Goal: Feedback & Contribution: Contribute content

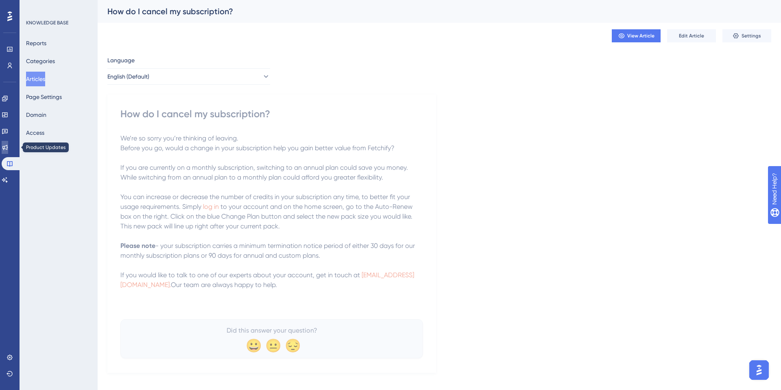
click at [8, 145] on icon at bounding box center [5, 147] width 7 height 7
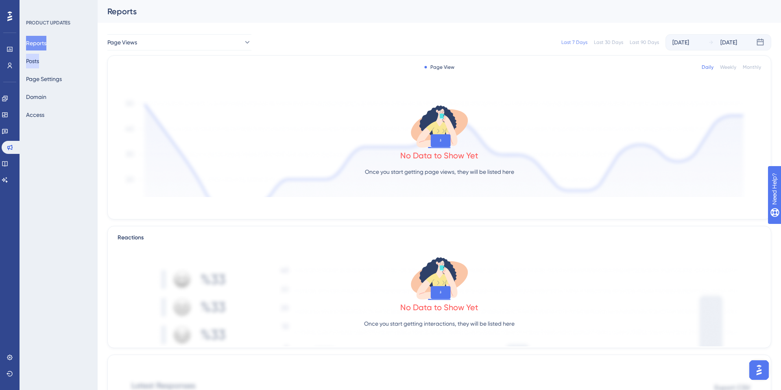
click at [39, 64] on button "Posts" at bounding box center [32, 61] width 13 height 15
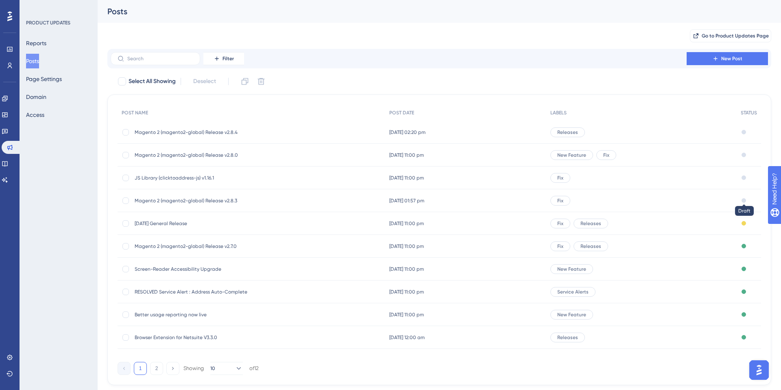
click at [744, 200] on div at bounding box center [743, 200] width 4 height 4
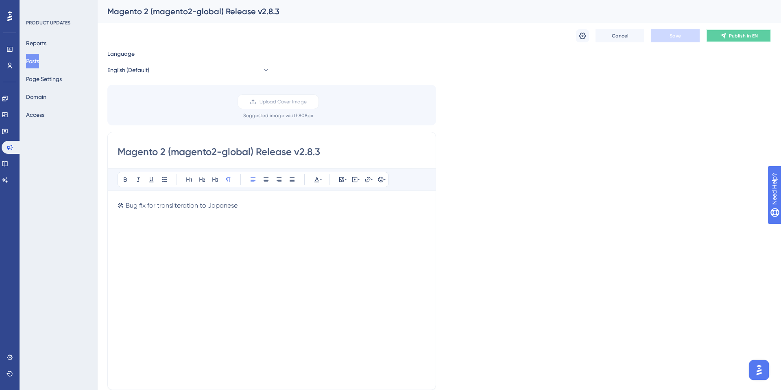
click at [741, 34] on span "Publish in EN" at bounding box center [743, 36] width 29 height 7
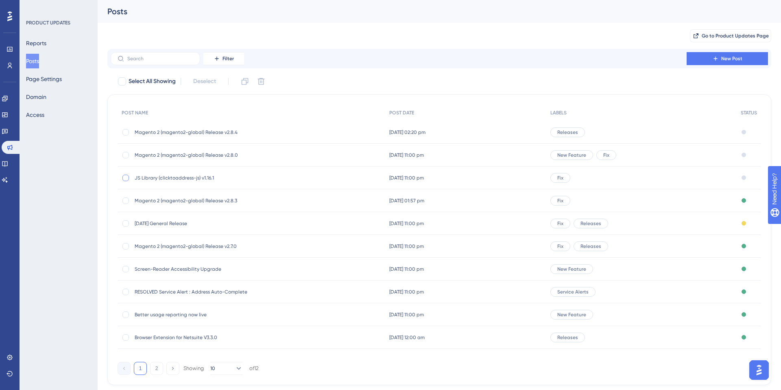
click at [127, 177] on div at bounding box center [125, 177] width 7 height 7
checkbox input "true"
click at [129, 152] on div at bounding box center [126, 155] width 8 height 8
checkbox input "true"
click at [127, 134] on div at bounding box center [125, 132] width 7 height 7
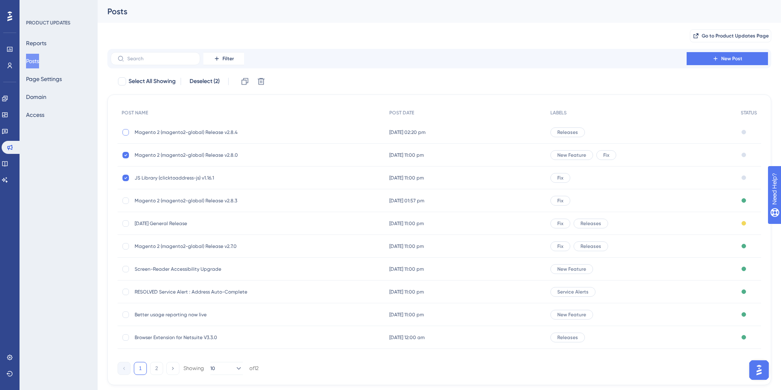
checkbox input "true"
click at [742, 131] on div at bounding box center [743, 132] width 4 height 4
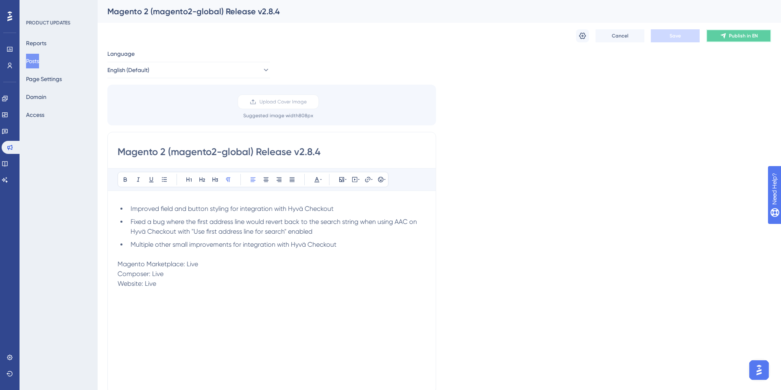
click at [755, 36] on span "Publish in EN" at bounding box center [743, 36] width 29 height 7
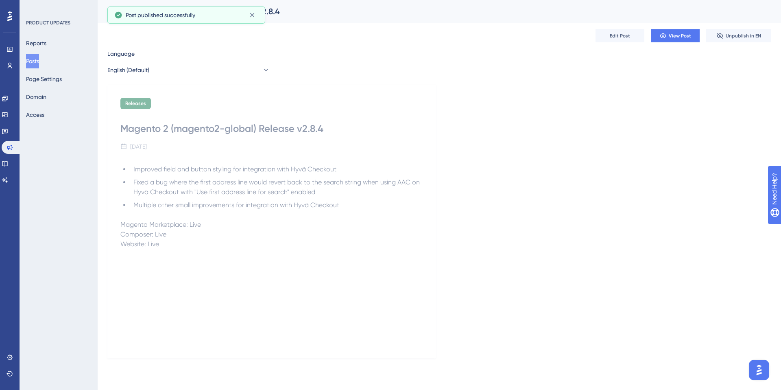
click at [37, 59] on button "Posts" at bounding box center [32, 61] width 13 height 15
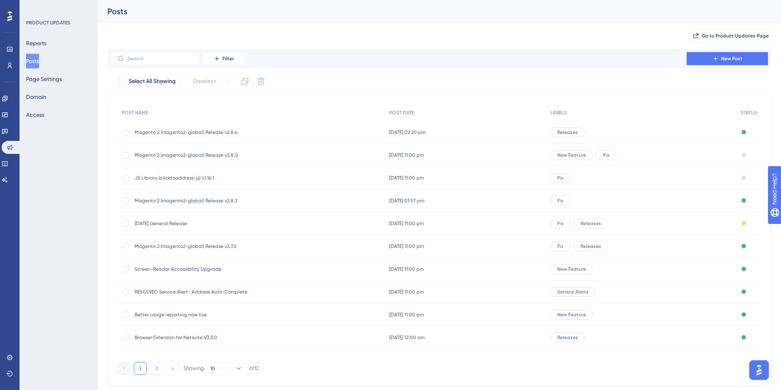
click at [738, 156] on div "Draft" at bounding box center [748, 155] width 24 height 23
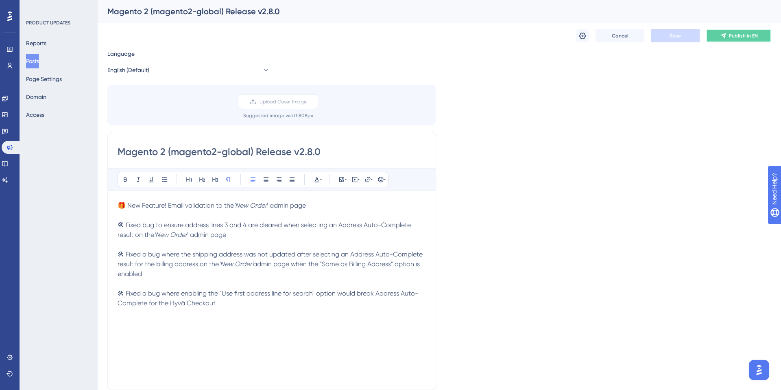
click at [745, 35] on span "Publish in EN" at bounding box center [743, 36] width 29 height 7
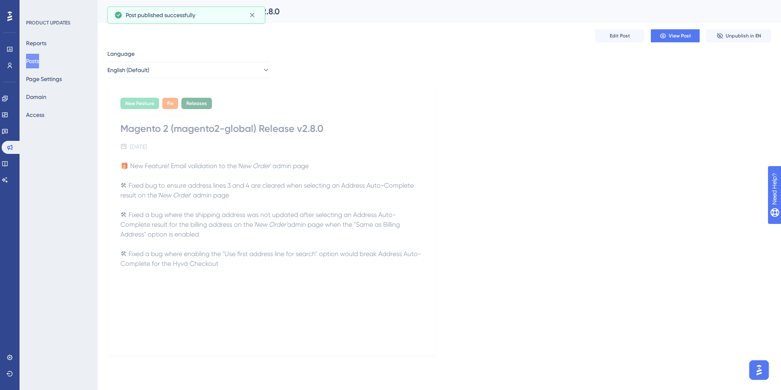
click at [34, 64] on button "Posts" at bounding box center [32, 61] width 13 height 15
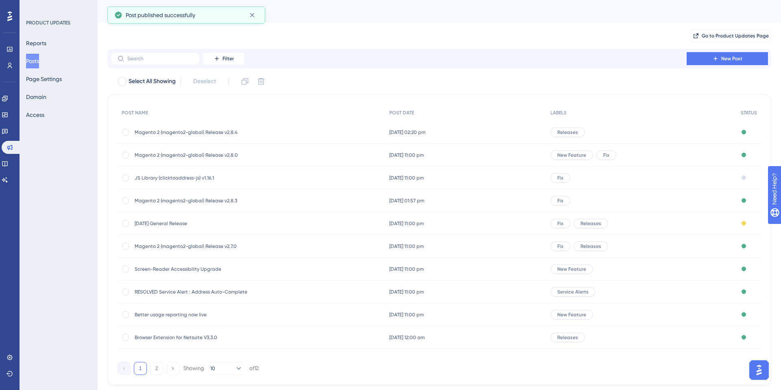
click at [746, 177] on div "Draft" at bounding box center [748, 177] width 24 height 23
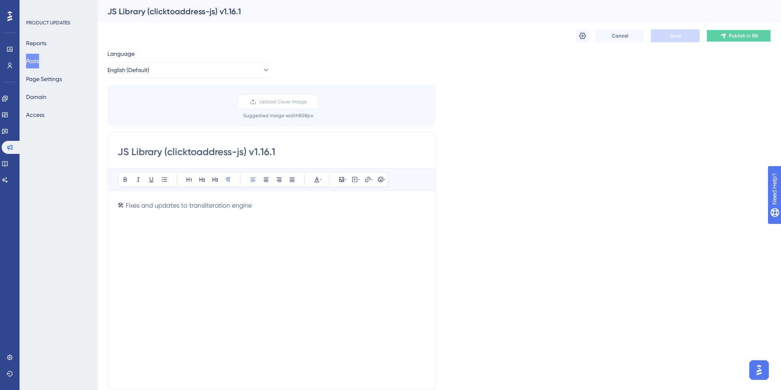
click at [744, 34] on span "Publish in EN" at bounding box center [743, 36] width 29 height 7
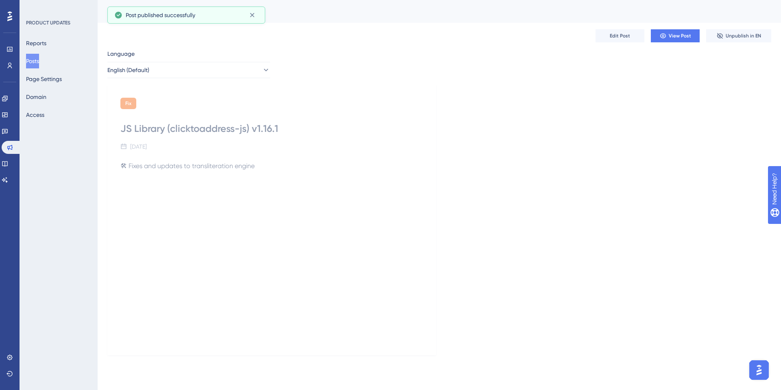
click at [39, 61] on button "Posts" at bounding box center [32, 61] width 13 height 15
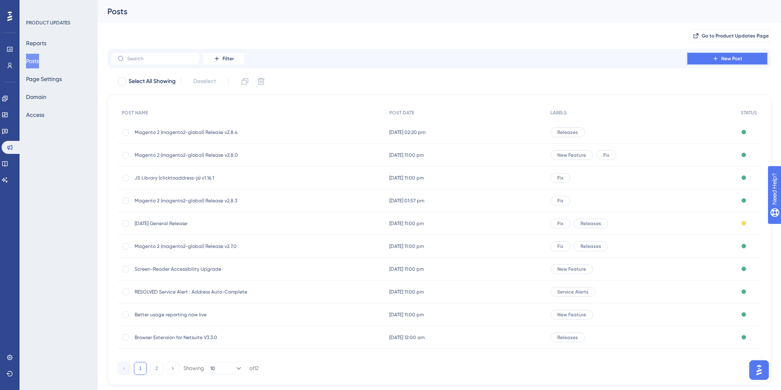
click at [722, 60] on span "New Post" at bounding box center [731, 58] width 21 height 7
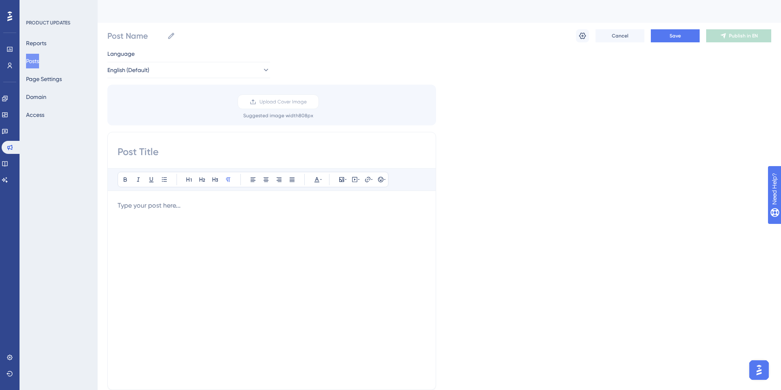
click at [123, 209] on p at bounding box center [272, 205] width 308 height 10
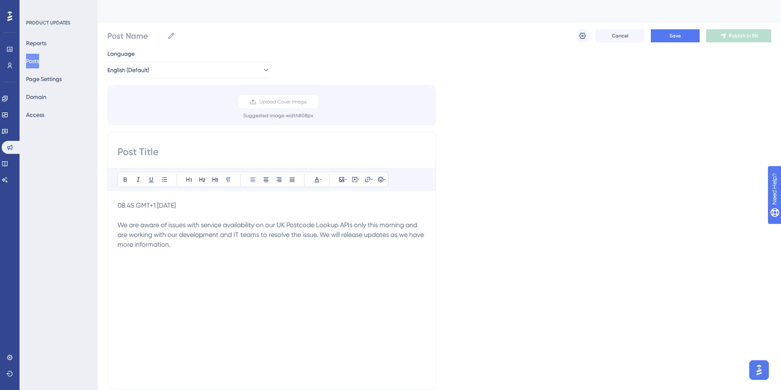
click at [123, 158] on input at bounding box center [272, 151] width 308 height 13
paste input "Service Unavailable : [GEOGRAPHIC_DATA] Postcode Lookup [DATE]"
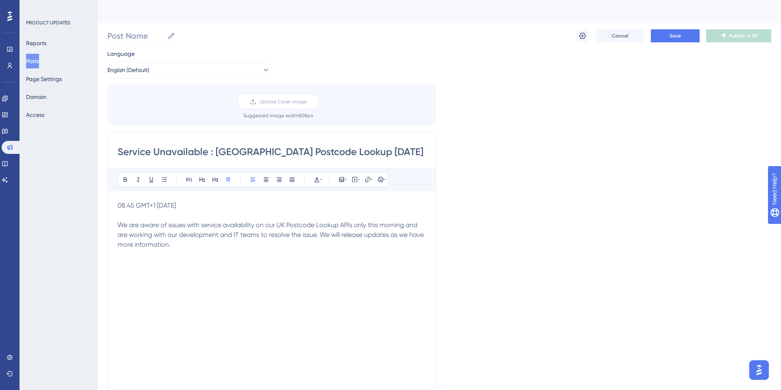
type input "Service Unavailable : [GEOGRAPHIC_DATA] Postcode Lookup [DATE]"
click at [124, 39] on input "Post Name" at bounding box center [135, 35] width 57 height 11
paste input "Service Unavailable : [GEOGRAPHIC_DATA] Postcode Lookup [DATE]"
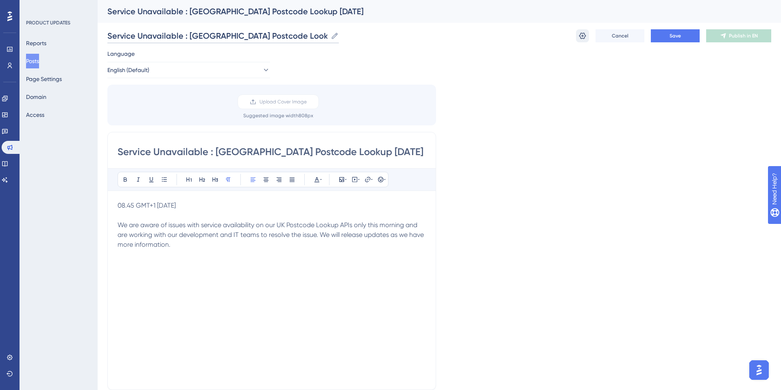
type input "Service Unavailable : [GEOGRAPHIC_DATA] Postcode Lookup [DATE]"
click at [583, 36] on icon at bounding box center [582, 36] width 7 height 7
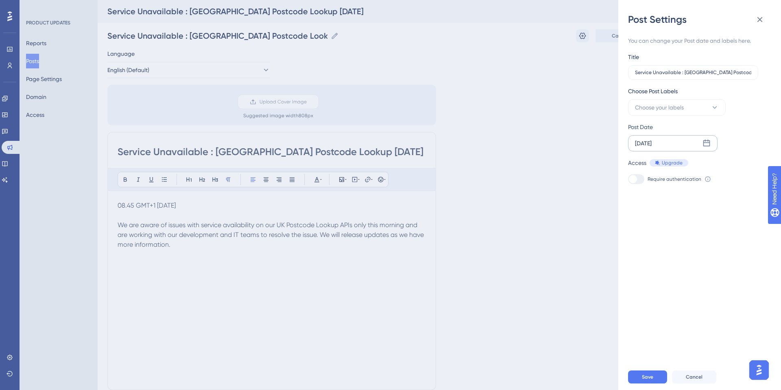
click at [707, 144] on icon at bounding box center [706, 143] width 8 height 8
click at [637, 165] on icon at bounding box center [637, 166] width 6 height 7
click at [711, 109] on icon at bounding box center [714, 107] width 8 height 8
click at [638, 156] on div at bounding box center [637, 157] width 7 height 7
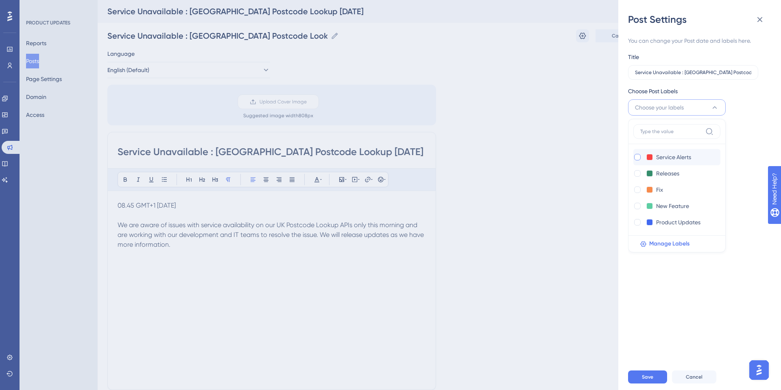
checkbox input "true"
click at [763, 111] on div "You can change your Post date and labels here. Title Service Unavailable : UK P…" at bounding box center [703, 195] width 150 height 338
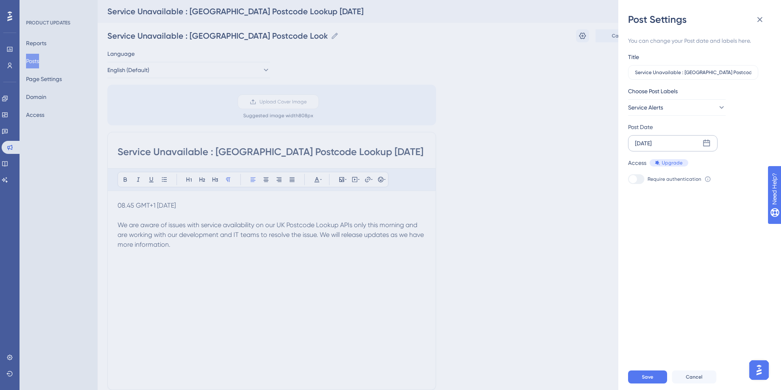
click at [651, 144] on div "[DATE]" at bounding box center [643, 143] width 17 height 10
click at [634, 166] on icon at bounding box center [637, 166] width 6 height 7
click at [651, 142] on div "[DATE]" at bounding box center [643, 143] width 17 height 10
click at [649, 374] on span "Save" at bounding box center [647, 376] width 11 height 7
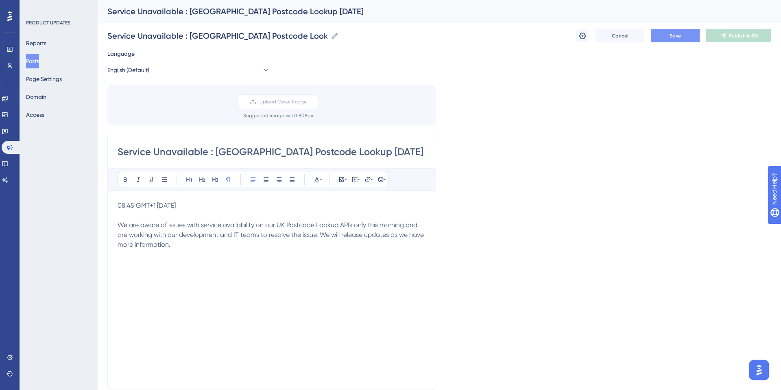
click at [667, 37] on button "Save" at bounding box center [675, 35] width 49 height 13
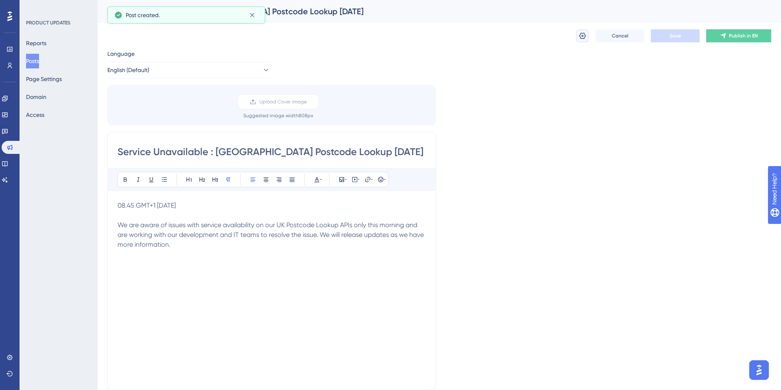
click at [584, 35] on icon at bounding box center [582, 36] width 8 height 8
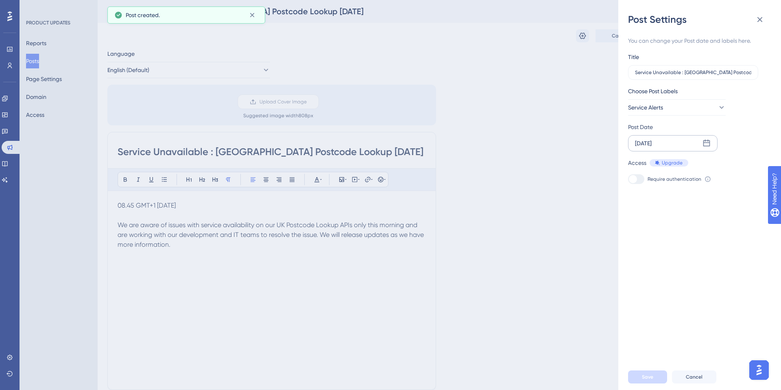
click at [705, 143] on icon at bounding box center [706, 143] width 8 height 8
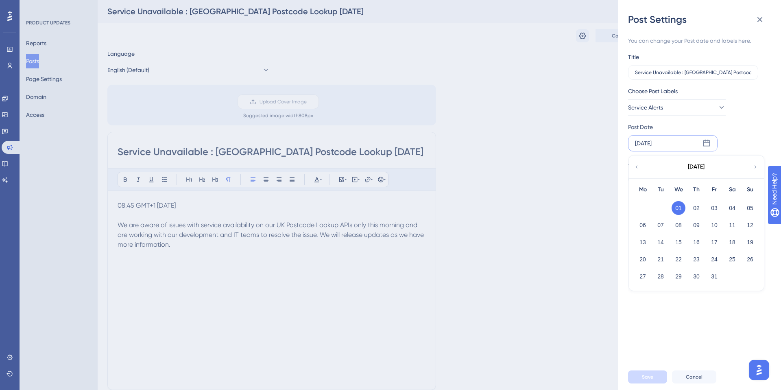
click at [638, 168] on icon at bounding box center [637, 166] width 6 height 7
click at [638, 169] on icon at bounding box center [637, 166] width 6 height 7
click at [507, 231] on div "Post Settings You can change your Post date and labels here. Title Service Unav…" at bounding box center [390, 195] width 781 height 390
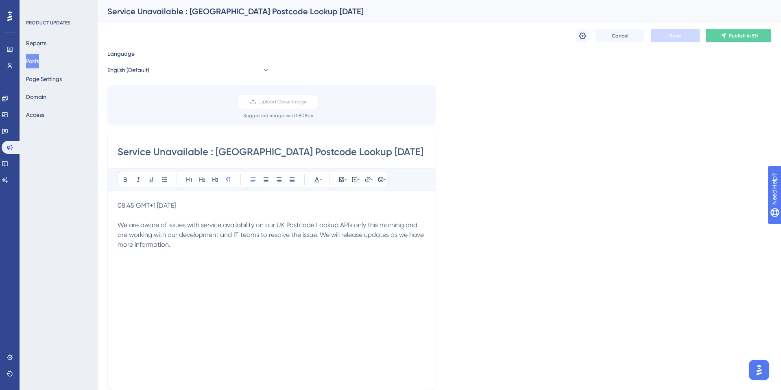
click at [39, 61] on button "Posts" at bounding box center [32, 61] width 13 height 15
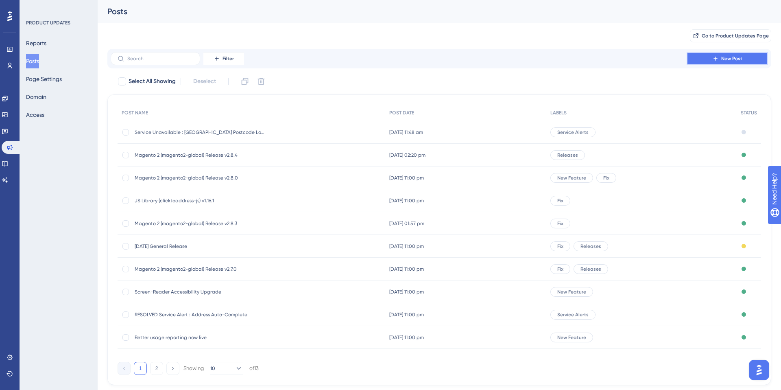
click at [714, 63] on button "New Post" at bounding box center [726, 58] width 81 height 13
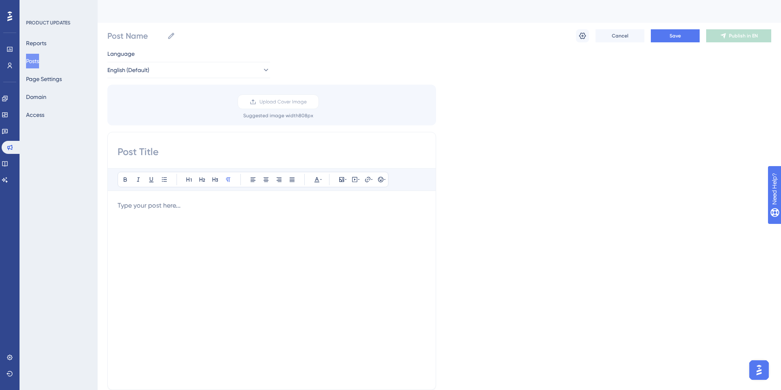
click at [155, 224] on div at bounding box center [272, 289] width 308 height 179
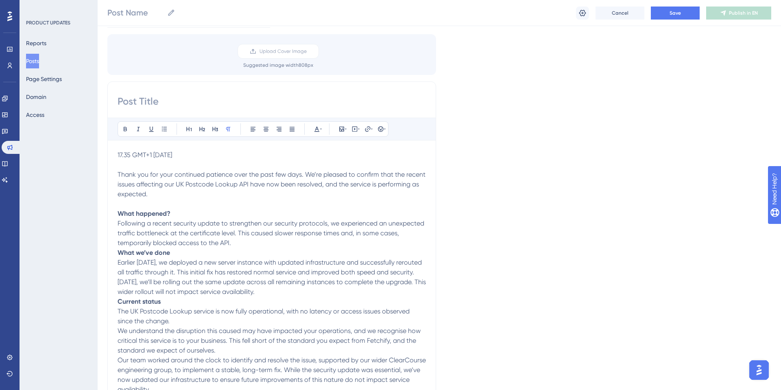
click at [196, 98] on input at bounding box center [272, 101] width 308 height 13
paste input "Service Restored : UK Postcode Lookup [DATE]"
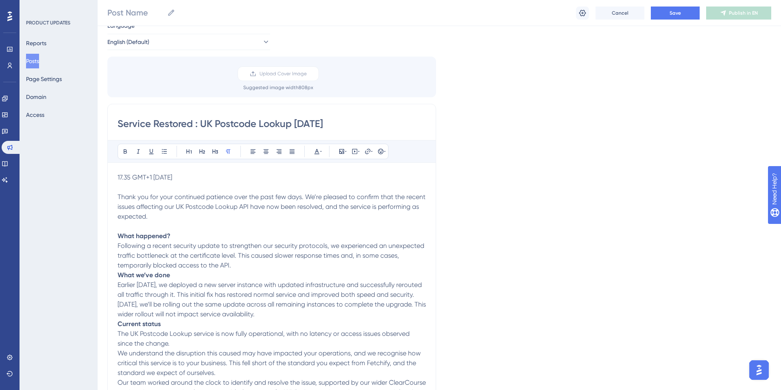
scroll to position [0, 0]
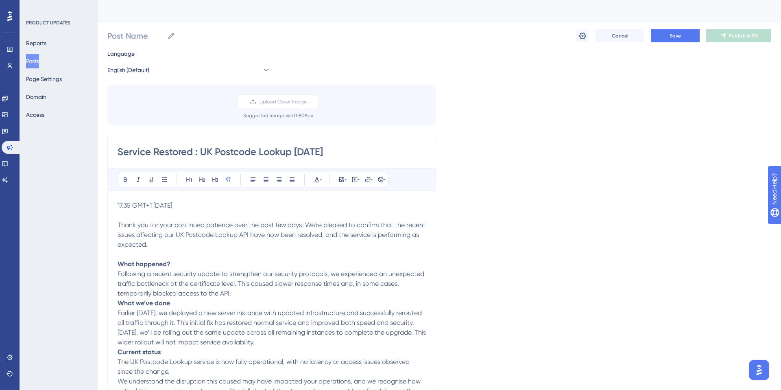
type input "Service Restored : UK Postcode Lookup [DATE]"
click at [139, 33] on input "Post Name" at bounding box center [135, 35] width 57 height 11
paste input "Service Restored : UK Postcode Lookup [DATE]"
type input "Service Restored : UK Postcode Lookup [DATE]"
click at [584, 36] on icon at bounding box center [582, 36] width 8 height 8
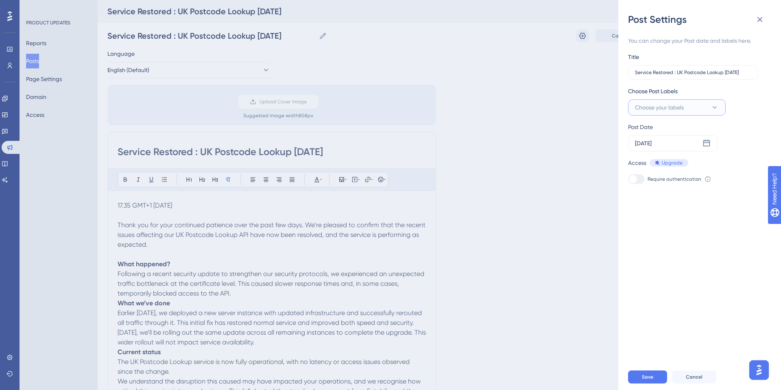
click at [699, 105] on button "Choose your labels" at bounding box center [677, 107] width 98 height 16
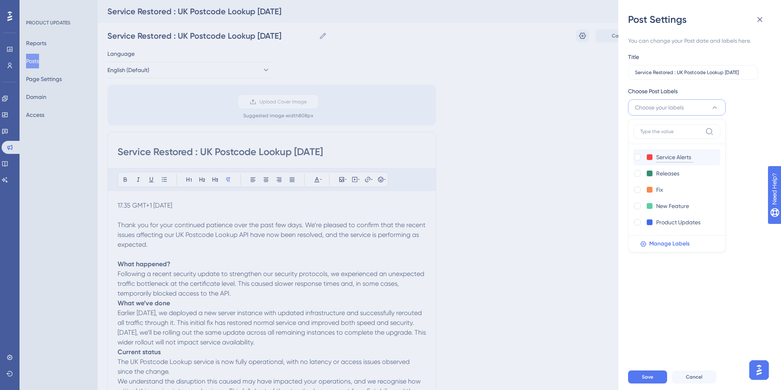
click at [679, 155] on input "Service Alerts" at bounding box center [674, 157] width 37 height 10
click at [634, 157] on div at bounding box center [637, 157] width 7 height 7
checkbox input "true"
click at [766, 108] on div "You can change your Post date and labels here. Title Service Restored : UK Post…" at bounding box center [703, 195] width 150 height 338
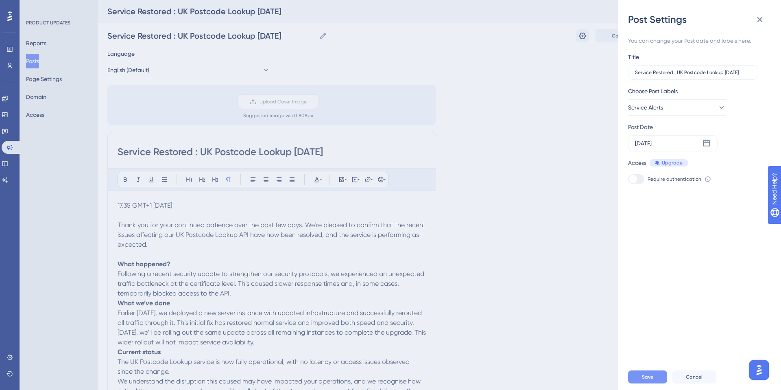
click at [646, 374] on span "Save" at bounding box center [647, 376] width 11 height 7
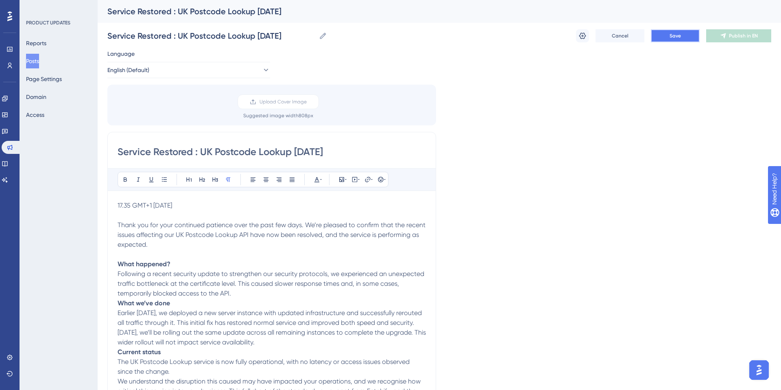
click at [676, 36] on span "Save" at bounding box center [674, 36] width 11 height 7
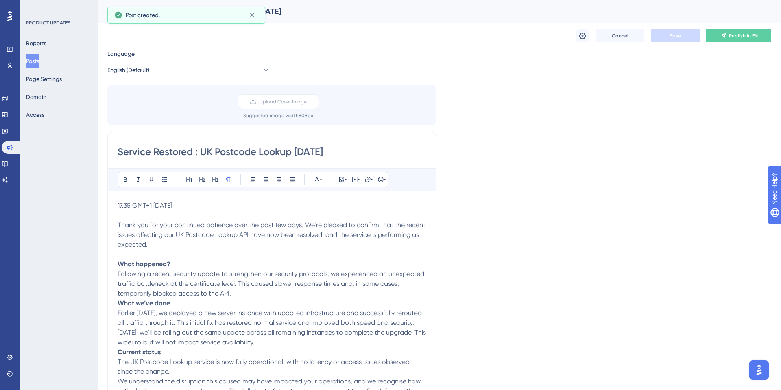
click at [39, 61] on button "Posts" at bounding box center [32, 61] width 13 height 15
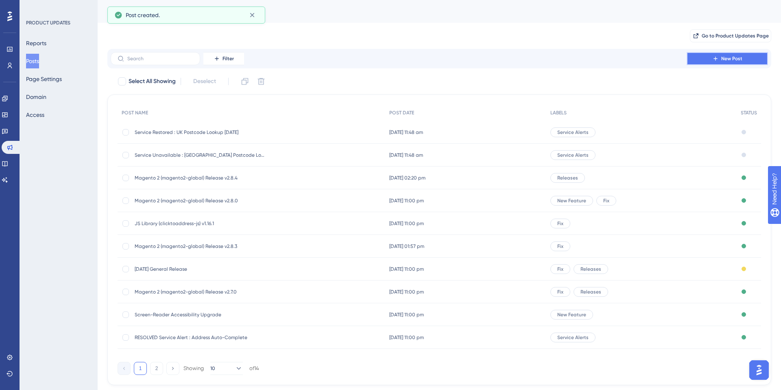
click at [699, 57] on button "New Post" at bounding box center [726, 58] width 81 height 13
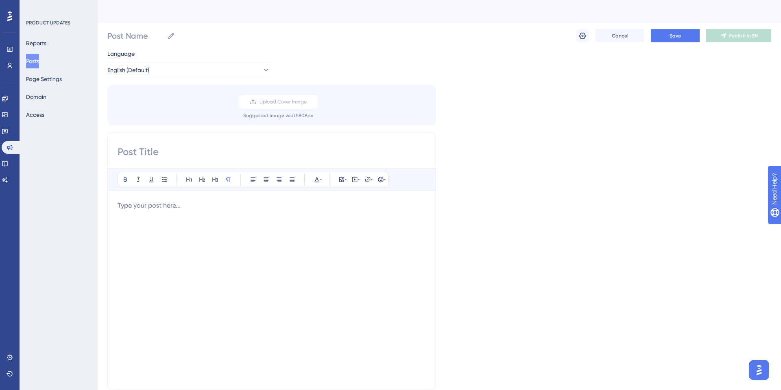
click at [126, 237] on div at bounding box center [272, 289] width 308 height 179
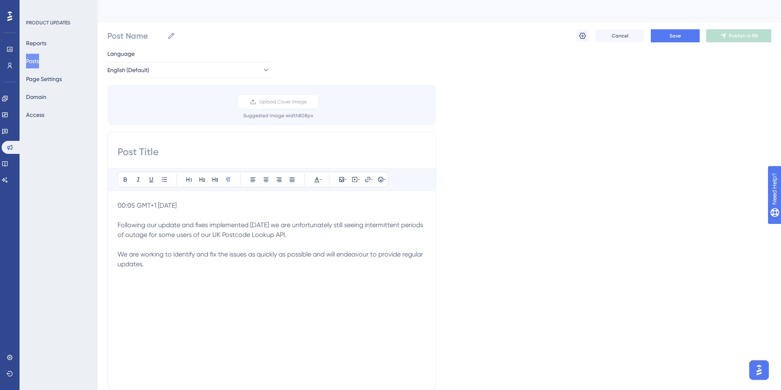
click at [162, 154] on input at bounding box center [272, 151] width 308 height 13
paste input "Service Issues Ongoing : [GEOGRAPHIC_DATA] Postcode Lookup [DATE]"
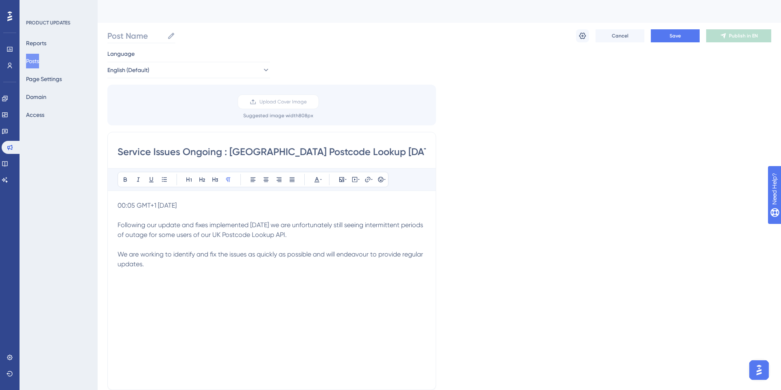
type input "Service Issues Ongoing : [GEOGRAPHIC_DATA] Postcode Lookup [DATE]"
click at [134, 37] on input "Post Name" at bounding box center [135, 35] width 57 height 11
paste input "Service Issues Ongoing : [GEOGRAPHIC_DATA] Postcode Lookup [DATE]"
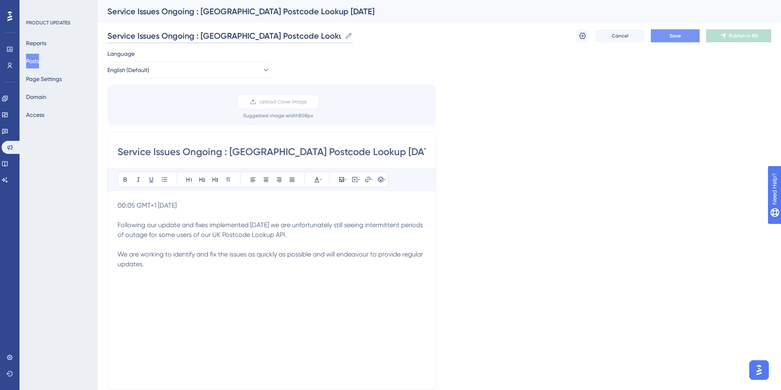
type input "Service Issues Ongoing : [GEOGRAPHIC_DATA] Postcode Lookup [DATE]"
click at [668, 34] on button "Save" at bounding box center [675, 35] width 49 height 13
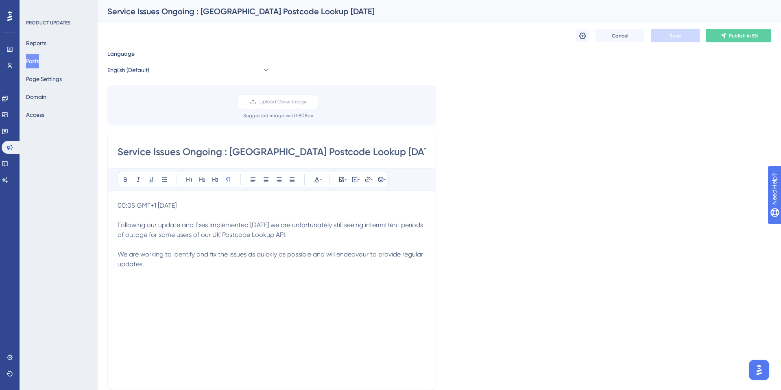
click at [39, 61] on button "Posts" at bounding box center [32, 61] width 13 height 15
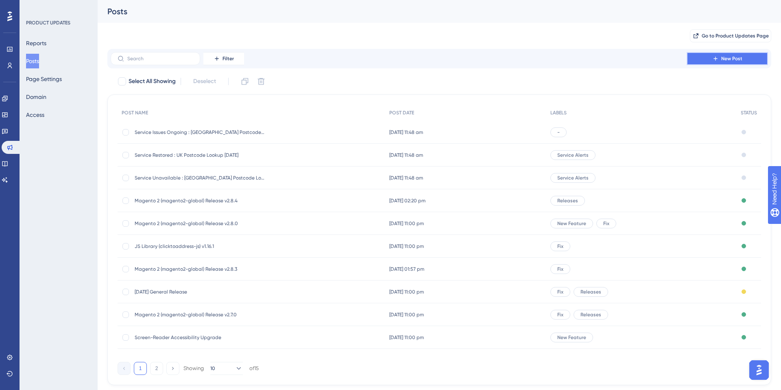
click at [708, 56] on button "New Post" at bounding box center [726, 58] width 81 height 13
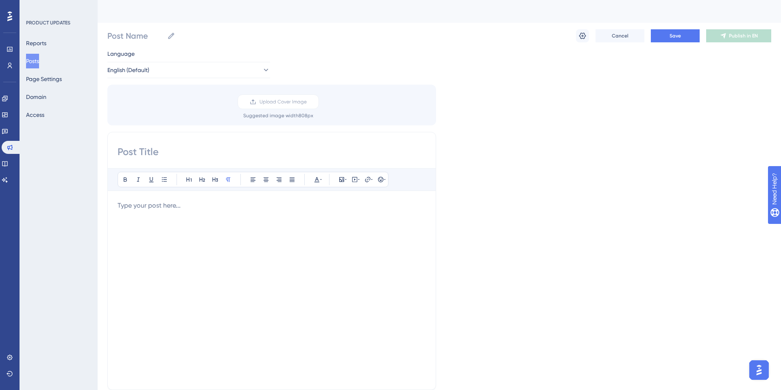
click at [165, 213] on div at bounding box center [272, 289] width 308 height 179
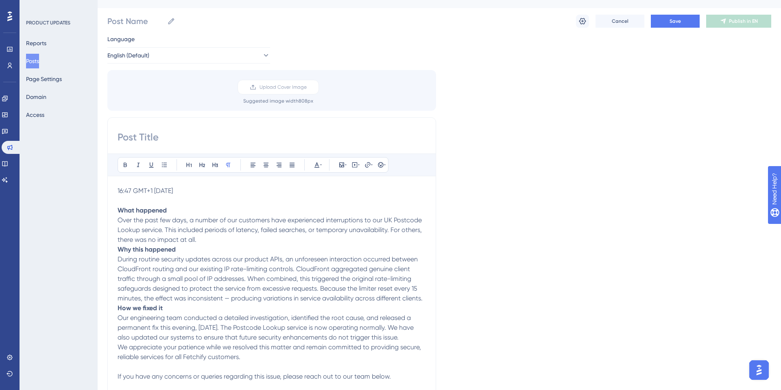
click at [147, 136] on input at bounding box center [272, 137] width 308 height 13
paste input "UKPCLU Resolved [DATE]"
type input "UKPCLU Resolved [DATE]"
click at [123, 23] on input "Post Name" at bounding box center [135, 20] width 57 height 11
paste input "UKPCLU Resolved [DATE]"
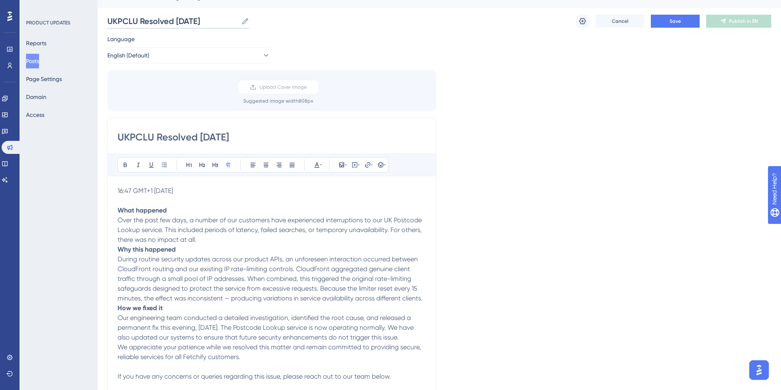
scroll to position [0, 0]
type input "UKPCLU Resolved [DATE]"
click at [673, 22] on span "Save" at bounding box center [674, 21] width 11 height 7
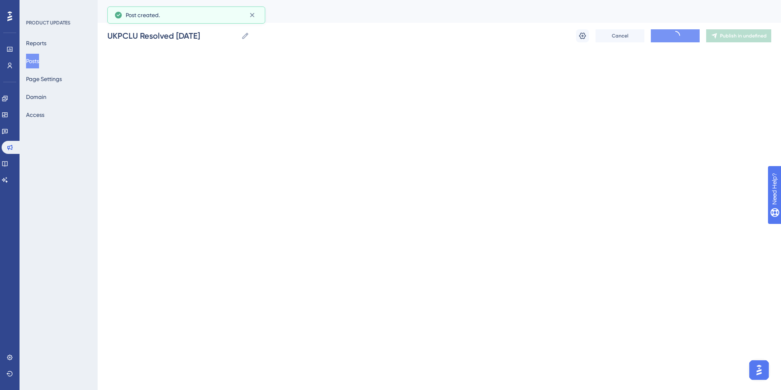
scroll to position [15, 0]
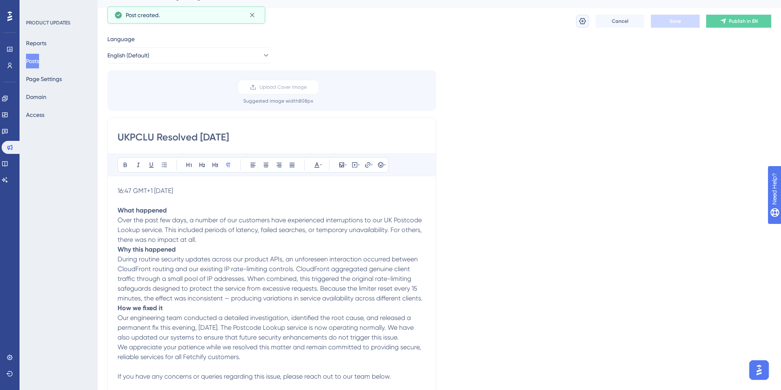
click at [579, 23] on icon at bounding box center [582, 21] width 8 height 8
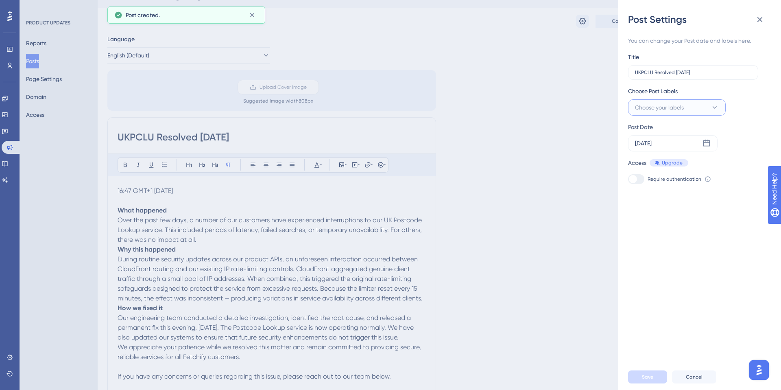
click at [682, 107] on span "Choose your labels" at bounding box center [659, 107] width 49 height 10
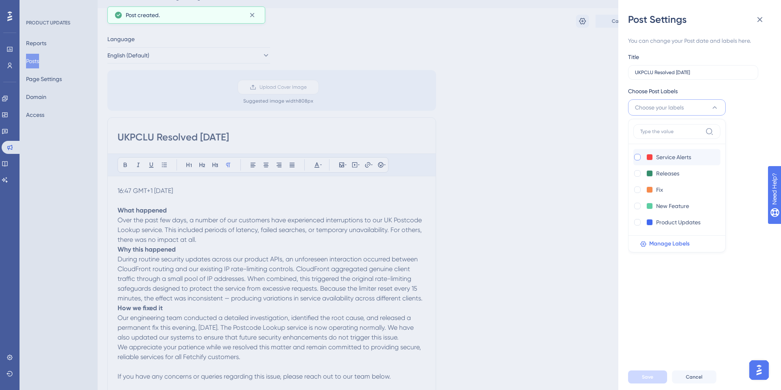
click at [634, 157] on div at bounding box center [637, 157] width 7 height 7
checkbox input "true"
click at [648, 378] on span "Save" at bounding box center [647, 376] width 11 height 7
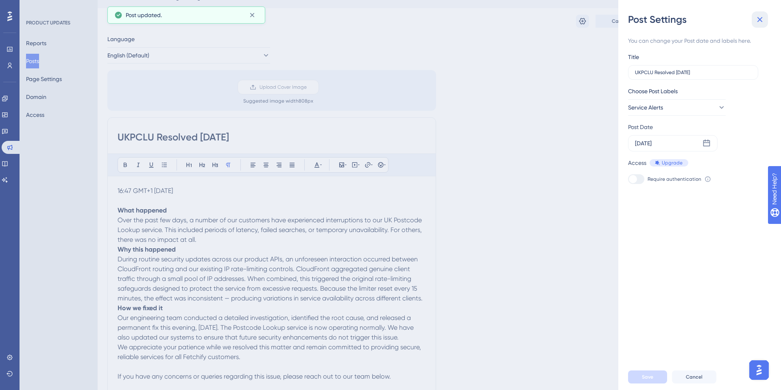
click at [762, 23] on icon at bounding box center [760, 20] width 10 height 10
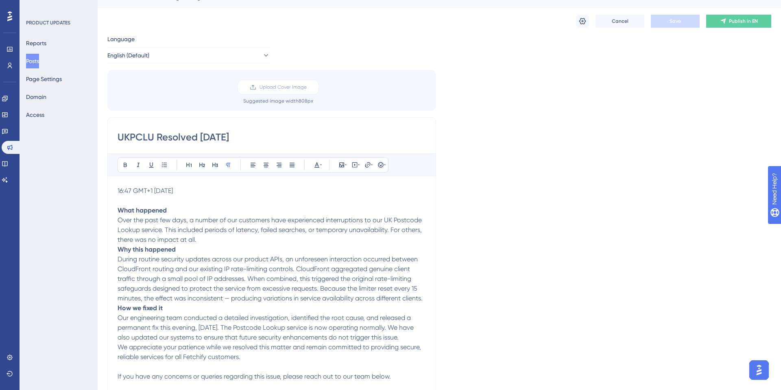
click at [39, 59] on button "Posts" at bounding box center [32, 61] width 13 height 15
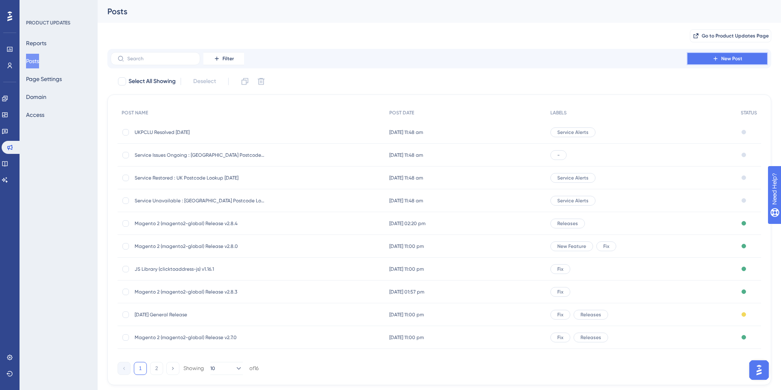
click at [720, 62] on button "New Post" at bounding box center [726, 58] width 81 height 13
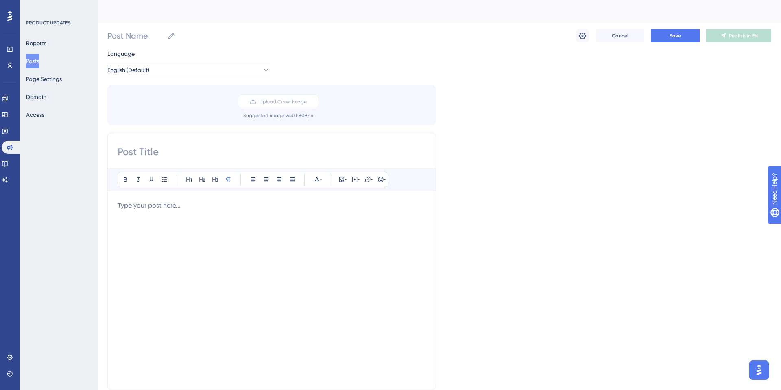
click at [134, 222] on div at bounding box center [272, 289] width 308 height 179
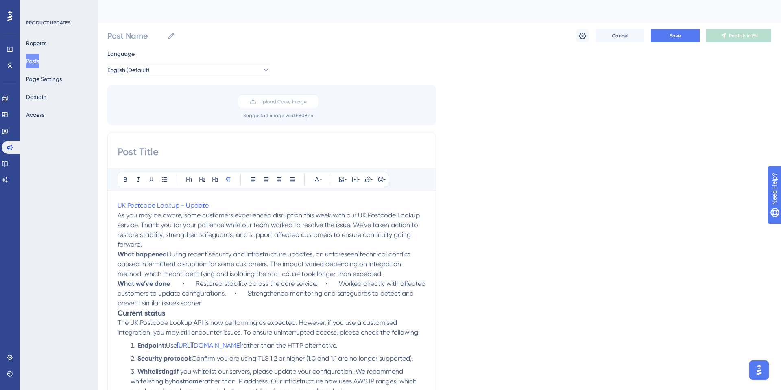
click at [142, 152] on input at bounding box center [272, 151] width 308 height 13
paste input "UK Postcode Lookup - Update"
type input "UK Postcode Lookup - Update"
click at [126, 37] on input "Post Name" at bounding box center [135, 35] width 57 height 11
paste input "UK Postcode Lookup - Update"
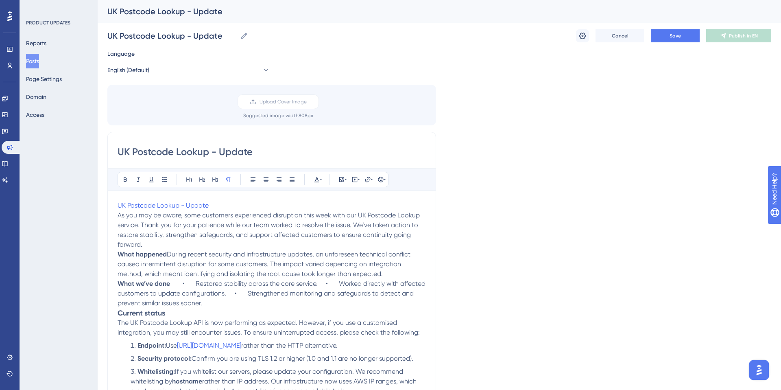
type input "UK Postcode Lookup - Update"
drag, startPoint x: 220, startPoint y: 207, endPoint x: 118, endPoint y: 205, distance: 102.1
click at [118, 205] on p "UK Postcode Lookup - Update" at bounding box center [272, 205] width 308 height 10
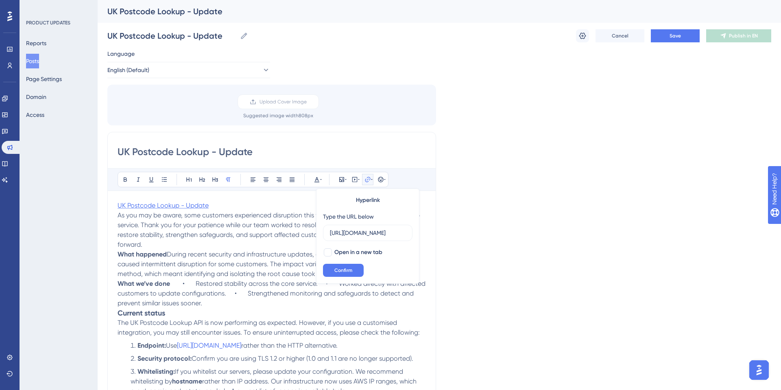
scroll to position [0, 46]
type input "[URL][DOMAIN_NAME]"
click at [351, 268] on span "Confirm" at bounding box center [343, 270] width 18 height 7
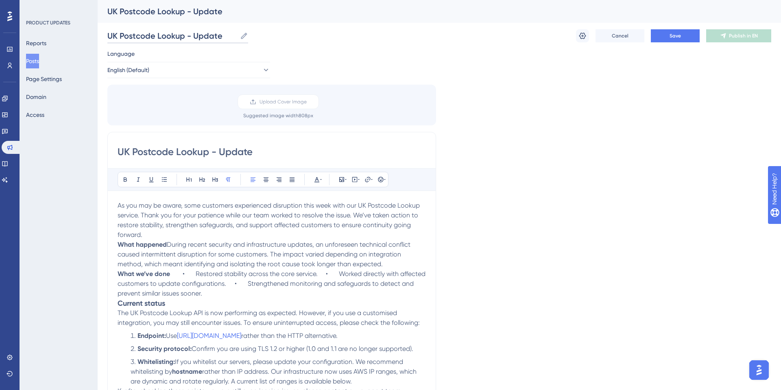
click at [228, 36] on input "UK Postcode Lookup - Update" at bounding box center [171, 35] width 129 height 11
drag, startPoint x: 269, startPoint y: 36, endPoint x: 222, endPoint y: 34, distance: 47.2
click at [222, 34] on input "UK Postcode Lookup - Update [DATE]" at bounding box center [195, 35] width 177 height 11
type input "UK Postcode Lookup - Update [DATE]"
click at [284, 153] on input "UK Postcode Lookup - Update" at bounding box center [272, 151] width 308 height 13
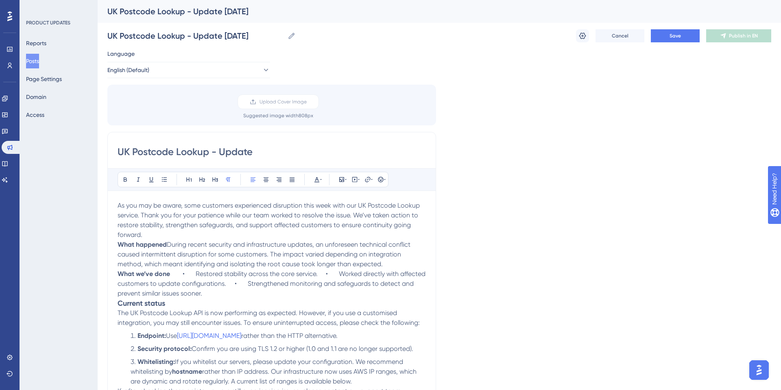
paste input "[DATE]"
type input "UK Postcode Lookup - Update [DATE]"
click at [581, 35] on icon at bounding box center [582, 36] width 8 height 8
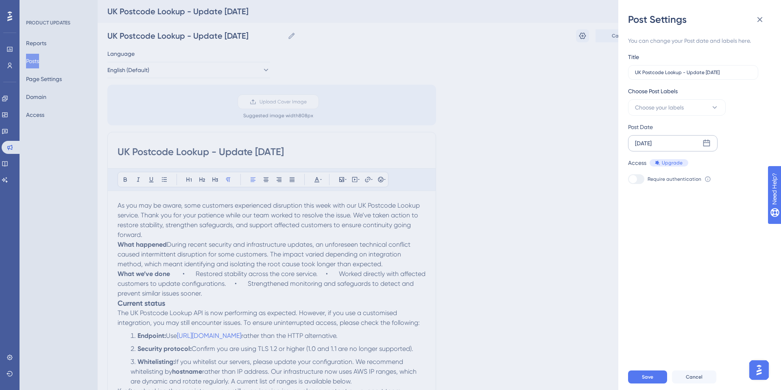
click at [674, 145] on div "[DATE]" at bounding box center [672, 143] width 89 height 16
click at [707, 105] on button "Choose your labels" at bounding box center [677, 107] width 98 height 16
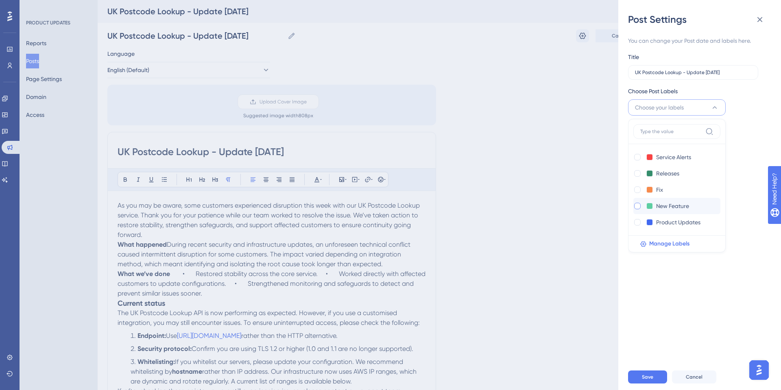
click at [635, 205] on div at bounding box center [637, 206] width 7 height 7
click at [636, 207] on icon at bounding box center [637, 206] width 3 height 6
checkbox input "false"
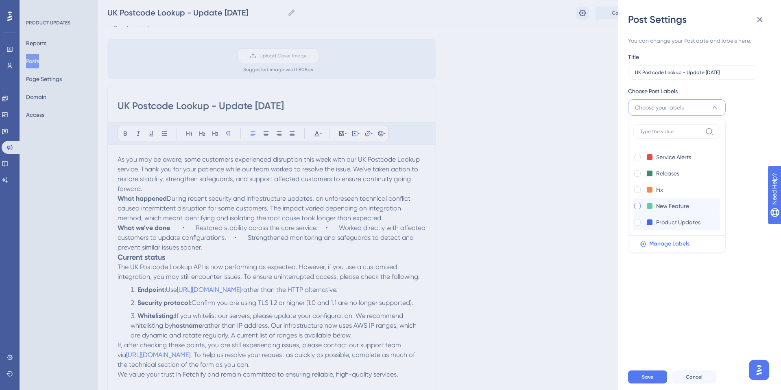
scroll to position [52, 0]
click at [660, 106] on span "Choose your labels" at bounding box center [659, 107] width 49 height 10
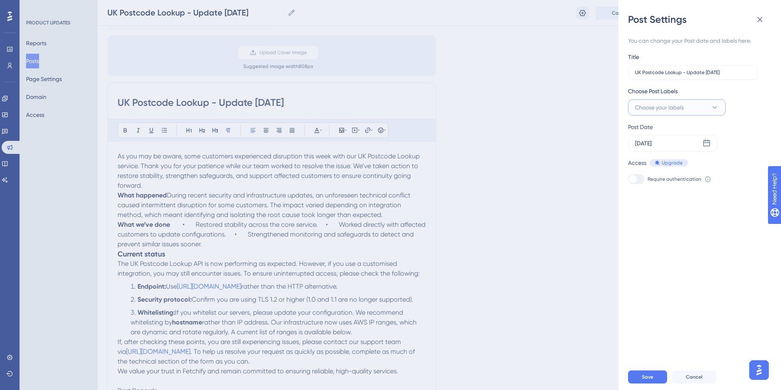
click at [660, 107] on span "Choose your labels" at bounding box center [659, 107] width 49 height 10
click at [651, 132] on input at bounding box center [671, 131] width 62 height 7
type input "prod"
click at [637, 157] on div at bounding box center [637, 157] width 7 height 7
checkbox input "true"
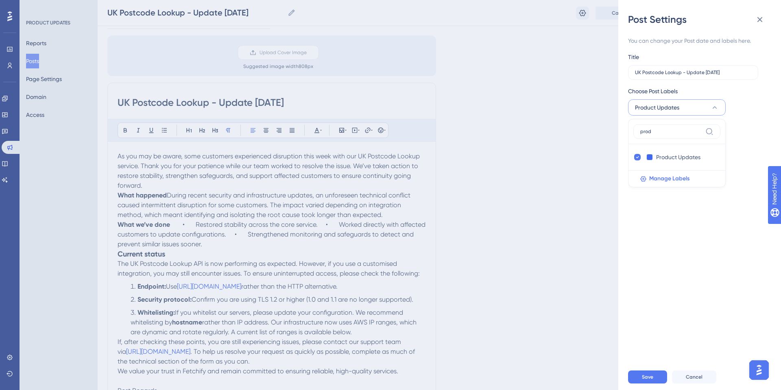
click at [743, 113] on div "Choose Post Labels Product Updates prod Product Updates Product Updates Manage …" at bounding box center [696, 100] width 137 height 29
click at [645, 375] on span "Save" at bounding box center [647, 376] width 11 height 7
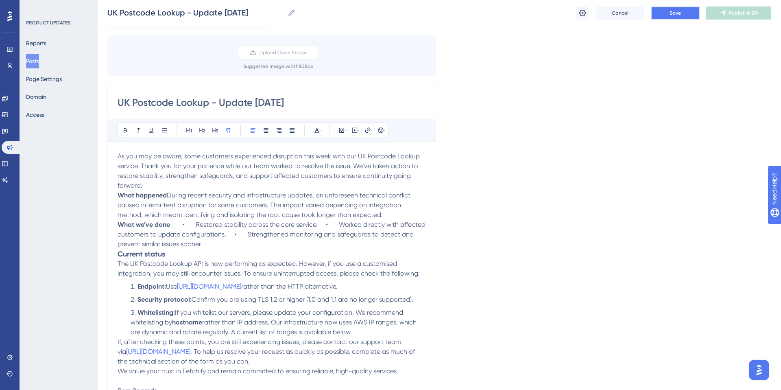
click at [684, 11] on button "Save" at bounding box center [675, 13] width 49 height 13
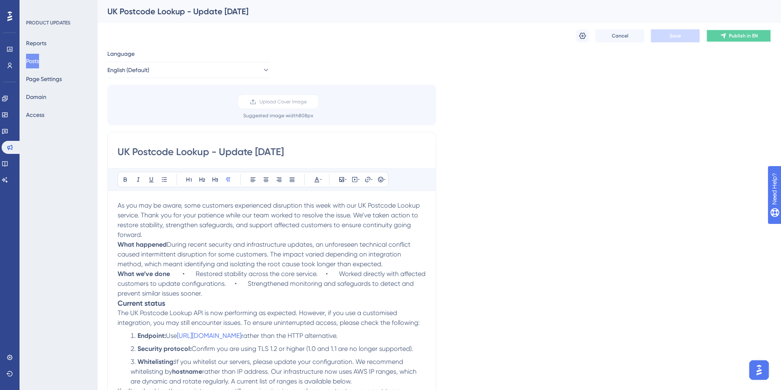
click at [749, 39] on button "Publish in EN" at bounding box center [738, 35] width 65 height 13
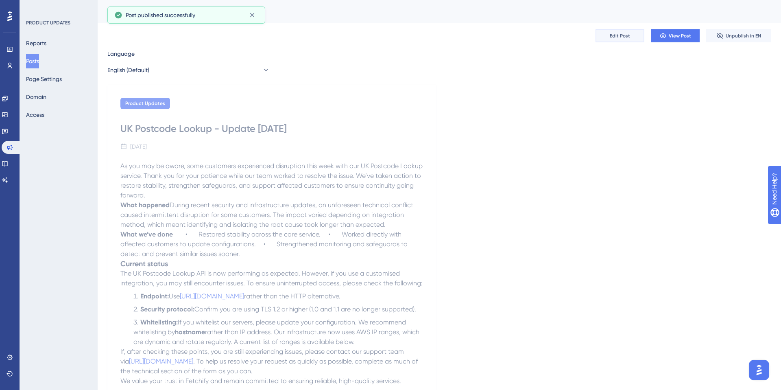
click at [613, 35] on span "Edit Post" at bounding box center [620, 36] width 20 height 7
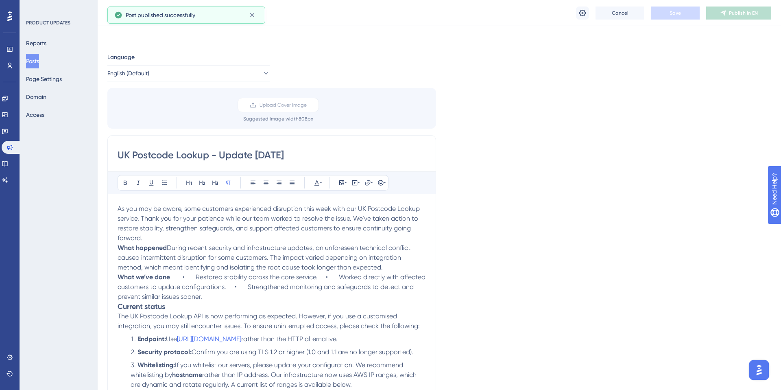
scroll to position [2637, 0]
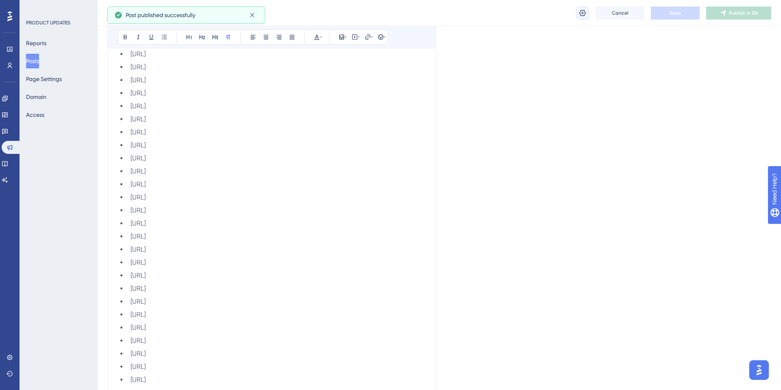
click at [580, 12] on icon at bounding box center [582, 12] width 7 height 7
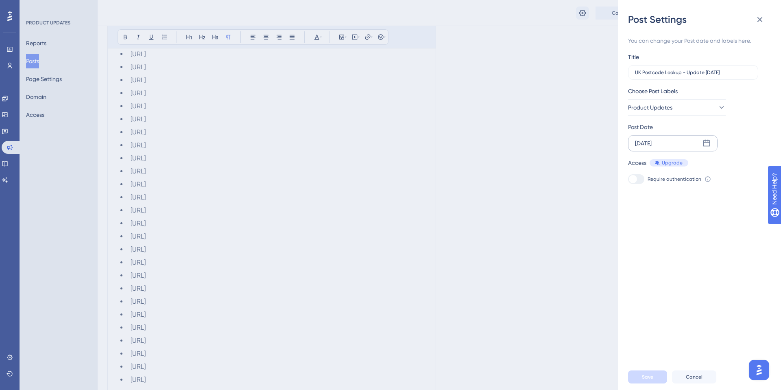
click at [666, 139] on div "[DATE]" at bounding box center [672, 143] width 89 height 16
click at [641, 166] on div "[DATE]" at bounding box center [696, 166] width 134 height 23
click at [640, 166] on div "[DATE]" at bounding box center [696, 166] width 134 height 23
click at [634, 165] on icon at bounding box center [637, 166] width 6 height 7
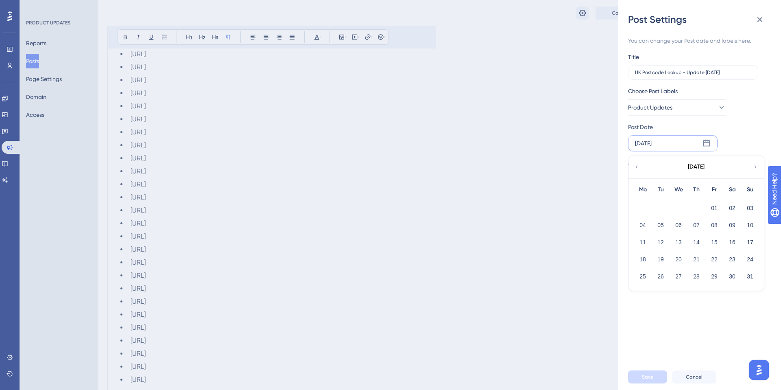
click at [750, 166] on div "[DATE]" at bounding box center [696, 166] width 134 height 23
click at [651, 139] on div "[DATE]" at bounding box center [643, 143] width 17 height 10
click at [692, 376] on span "Cancel" at bounding box center [694, 376] width 17 height 7
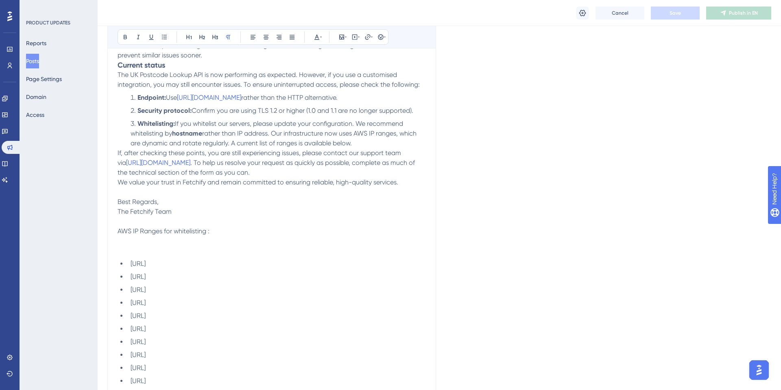
scroll to position [0, 0]
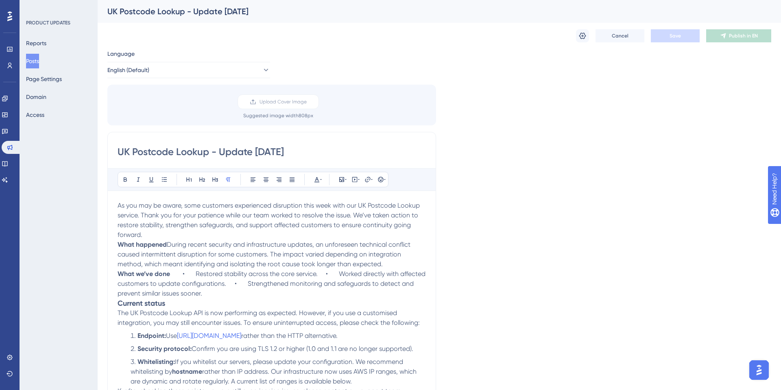
click at [579, 36] on icon at bounding box center [582, 36] width 8 height 8
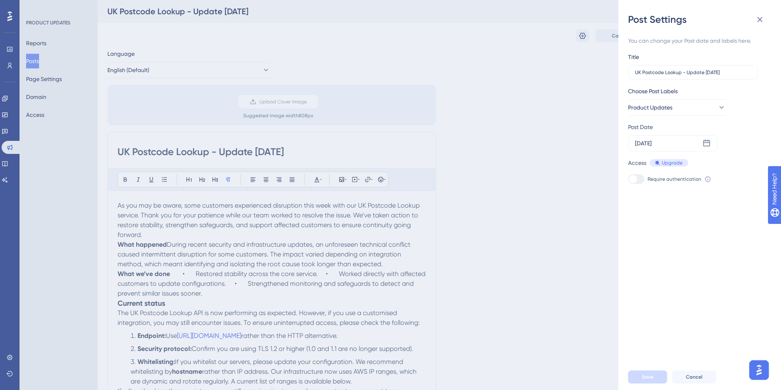
click at [541, 100] on div "Post Settings You can change your Post date and labels here. Title UK Postcode …" at bounding box center [390, 195] width 781 height 390
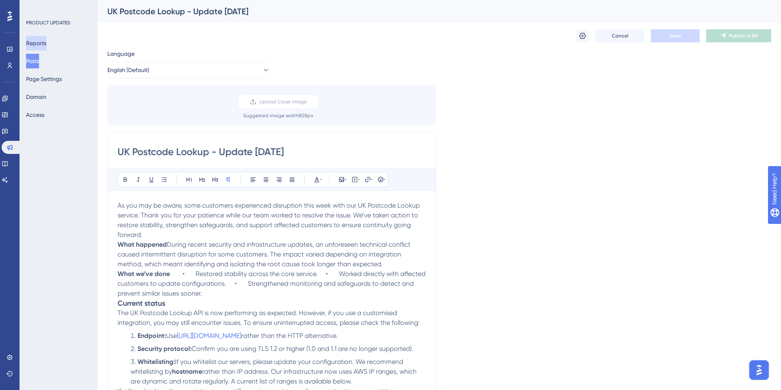
click at [45, 39] on button "Reports" at bounding box center [36, 43] width 20 height 15
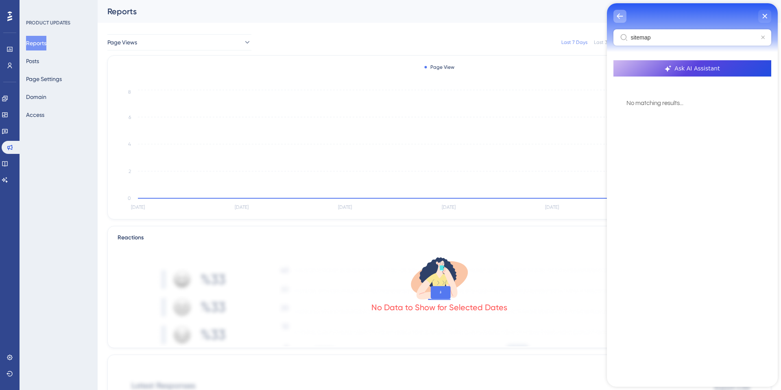
click at [617, 18] on icon "back to header" at bounding box center [619, 16] width 7 height 7
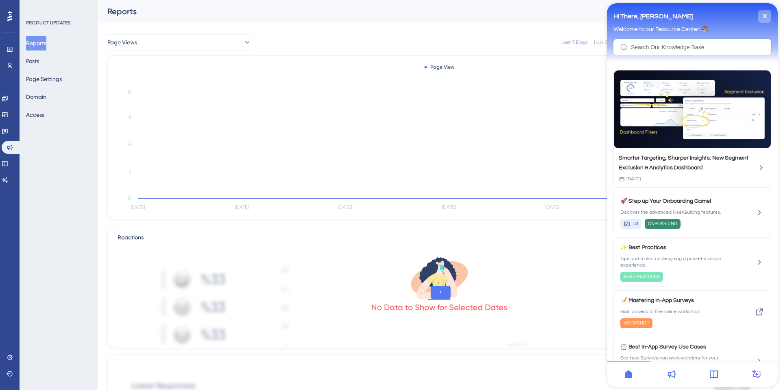
click at [768, 16] on div "close resource center" at bounding box center [764, 16] width 13 height 13
